Goal: Task Accomplishment & Management: Manage account settings

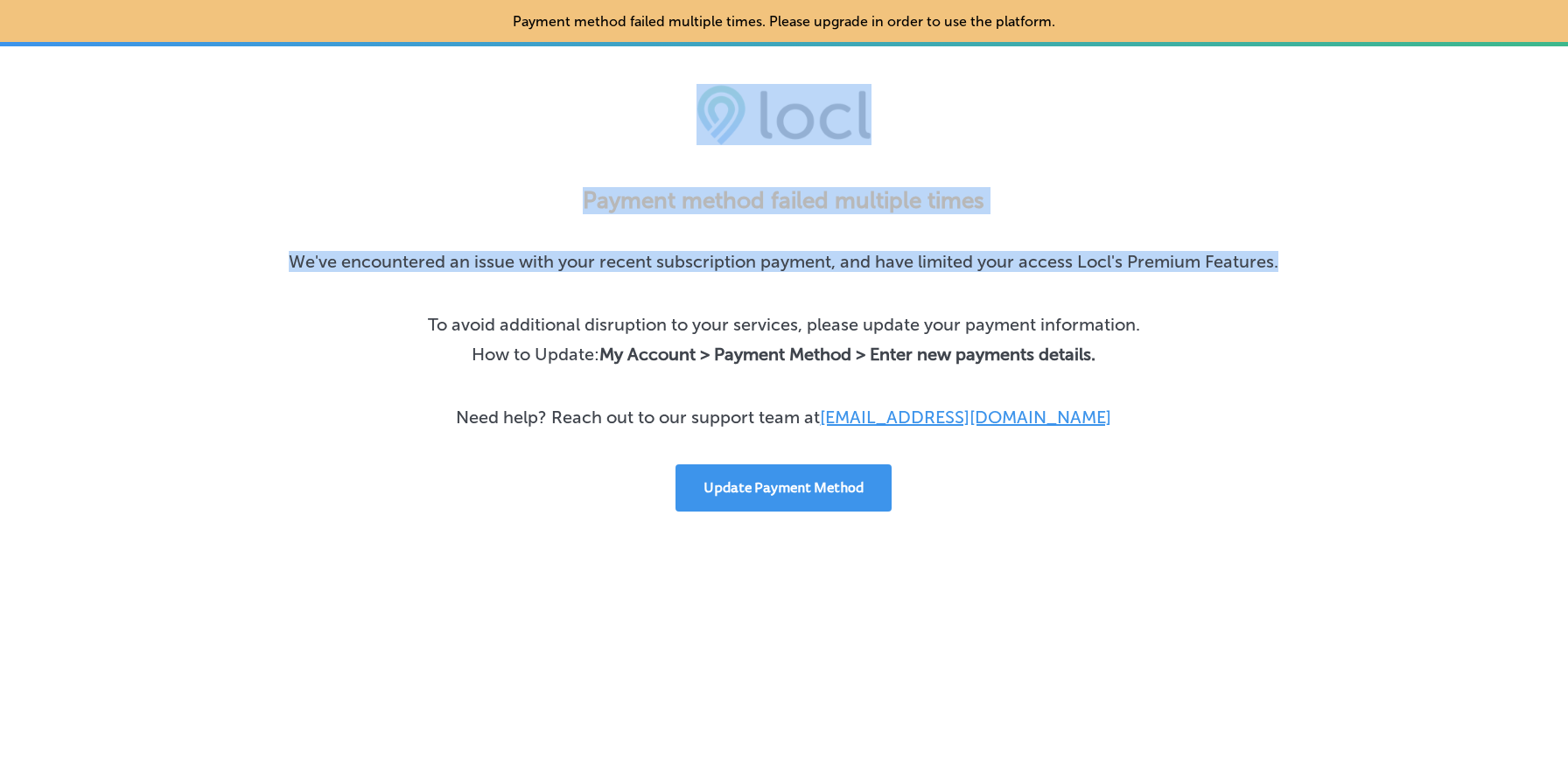
drag, startPoint x: 996, startPoint y: 293, endPoint x: 1071, endPoint y: 124, distance: 184.9
click at [1071, 124] on div "Payment method failed multiple times. Please upgrade in order to use the platfo…" at bounding box center [784, 255] width 1568 height 512
click at [1071, 124] on div at bounding box center [784, 114] width 1568 height 61
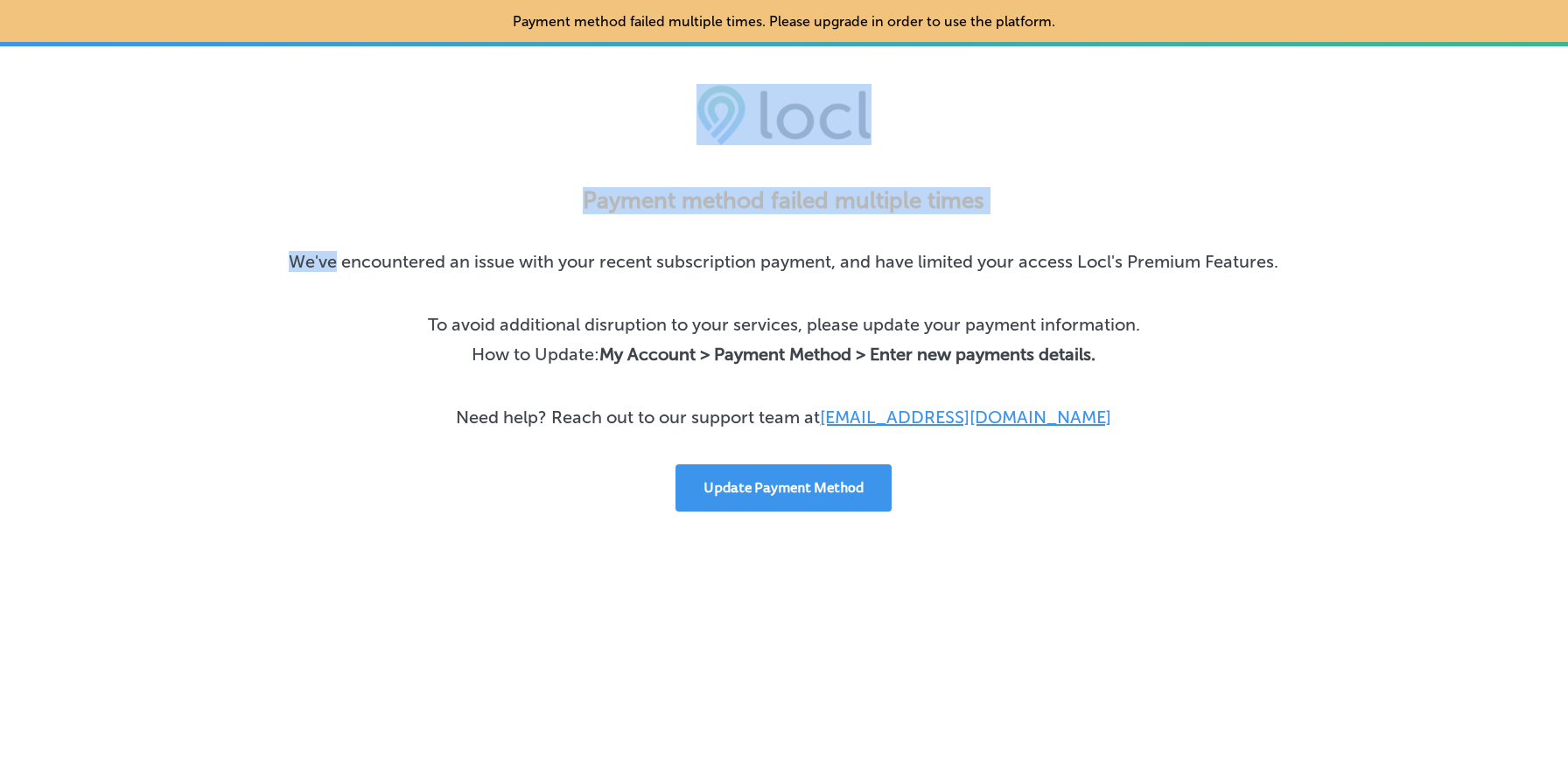
drag, startPoint x: 1071, startPoint y: 124, endPoint x: 1121, endPoint y: 248, distance: 133.7
click at [1121, 248] on div "Payment method failed multiple times. Please upgrade in order to use the platfo…" at bounding box center [784, 255] width 1568 height 512
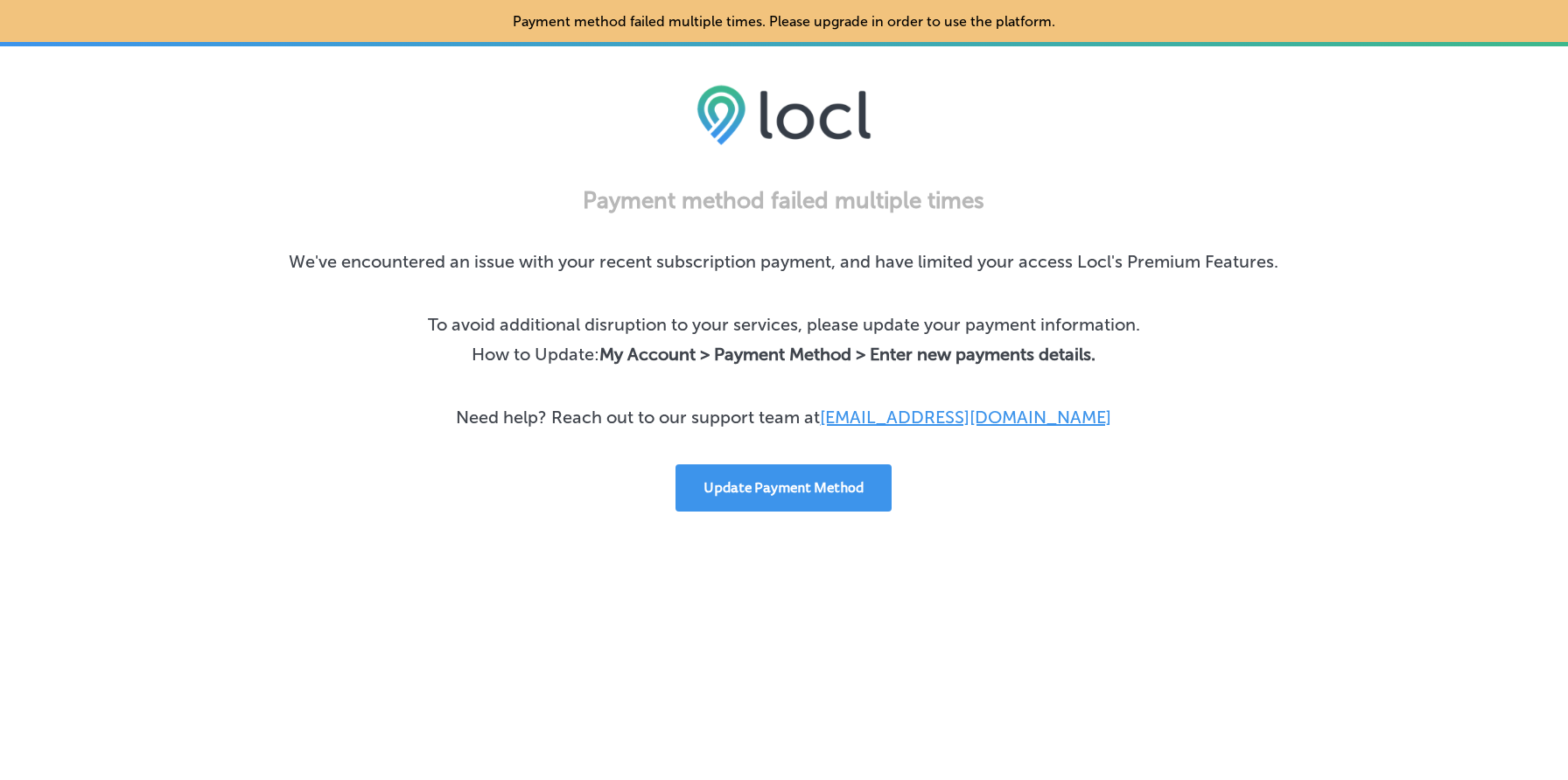
click at [1157, 289] on div "Payment method failed multiple times We've encountered an issue with your recen…" at bounding box center [784, 349] width 1411 height 325
click at [772, 493] on button "Update Payment Method" at bounding box center [783, 488] width 216 height 47
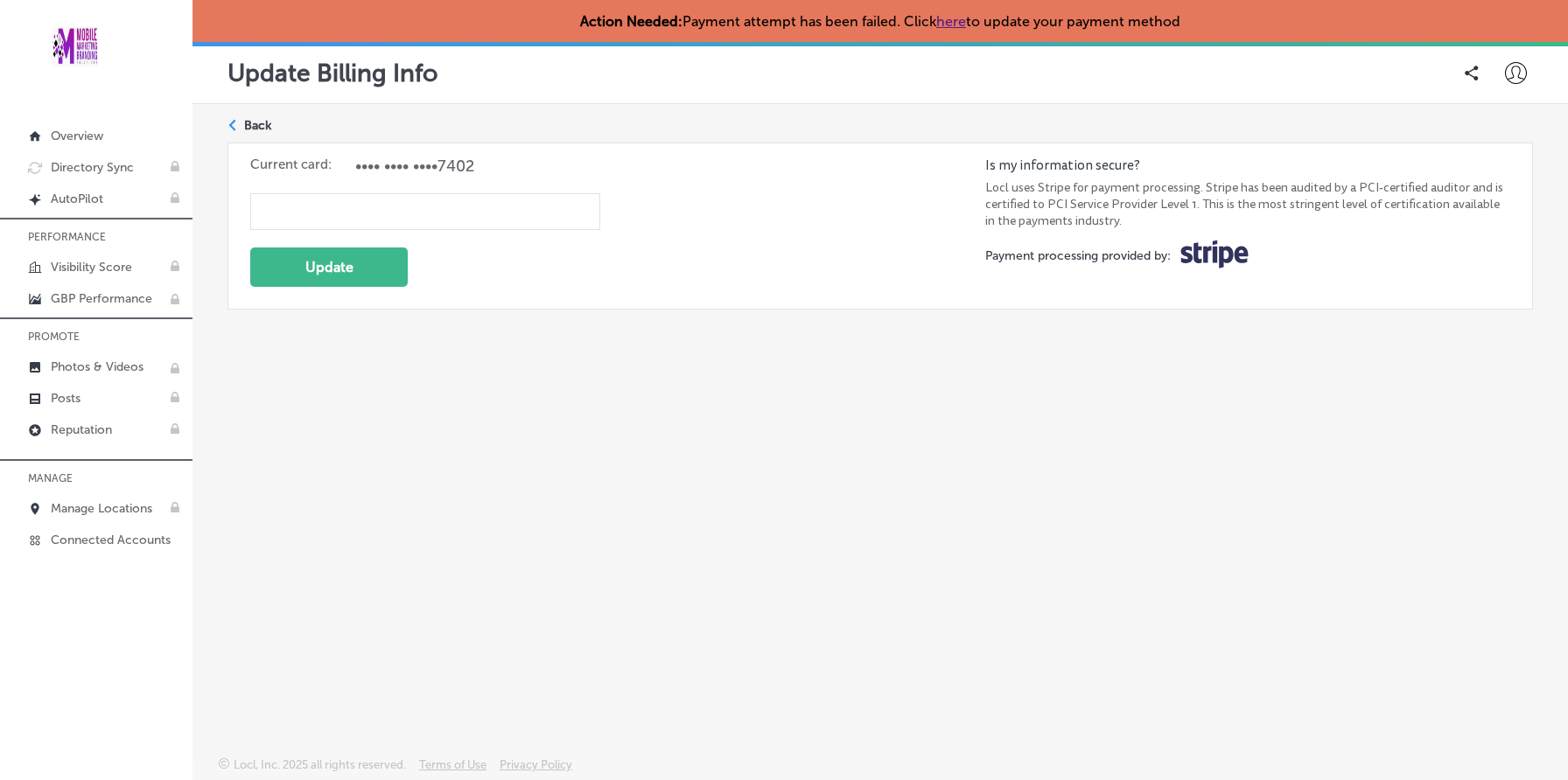
click at [1507, 77] on icon at bounding box center [1516, 73] width 22 height 22
click at [1489, 138] on p "My Account" at bounding box center [1491, 136] width 78 height 21
select select "US"
